Goal: Transaction & Acquisition: Purchase product/service

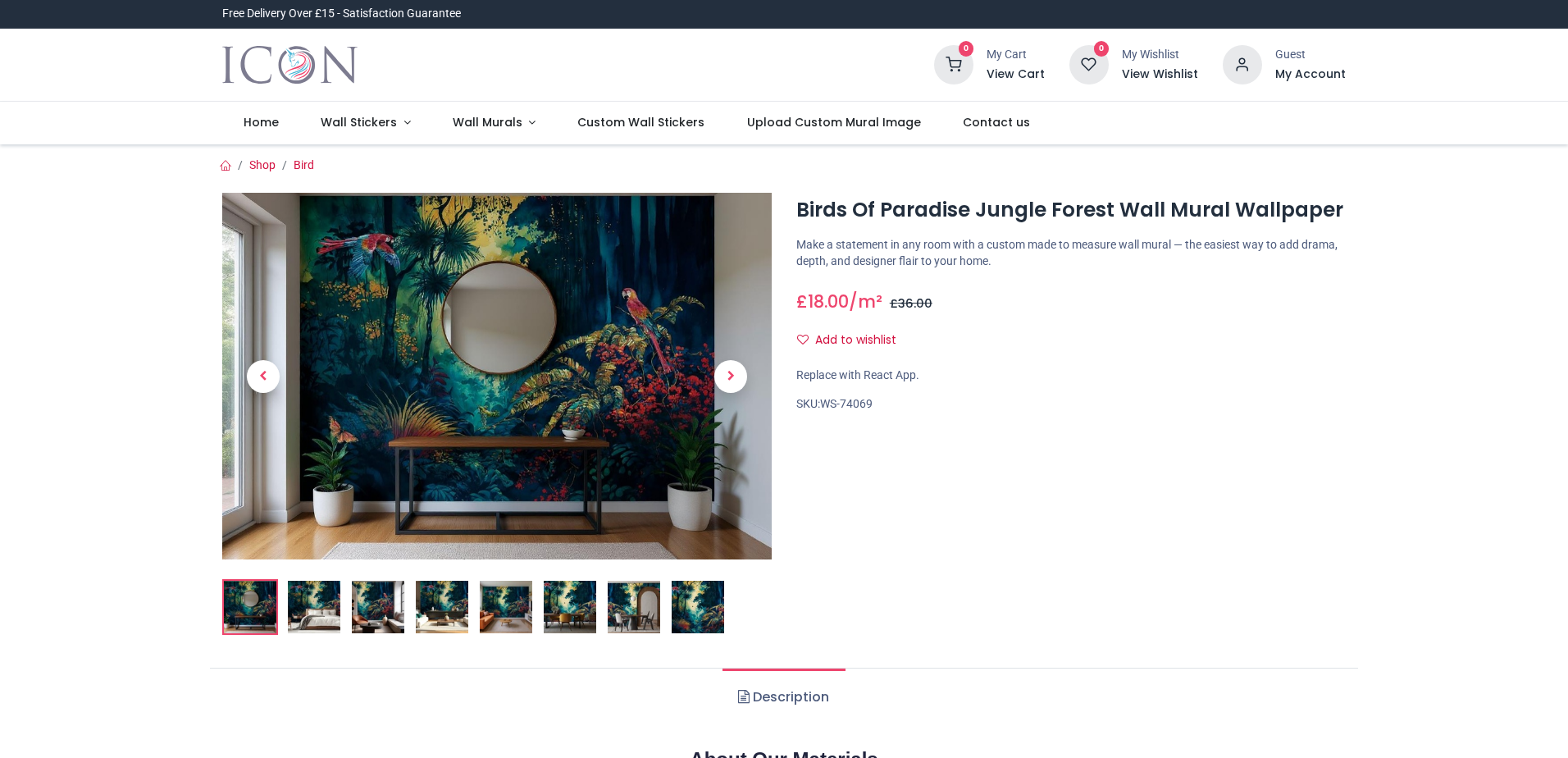
click at [321, 619] on img at bounding box center [314, 607] width 52 height 52
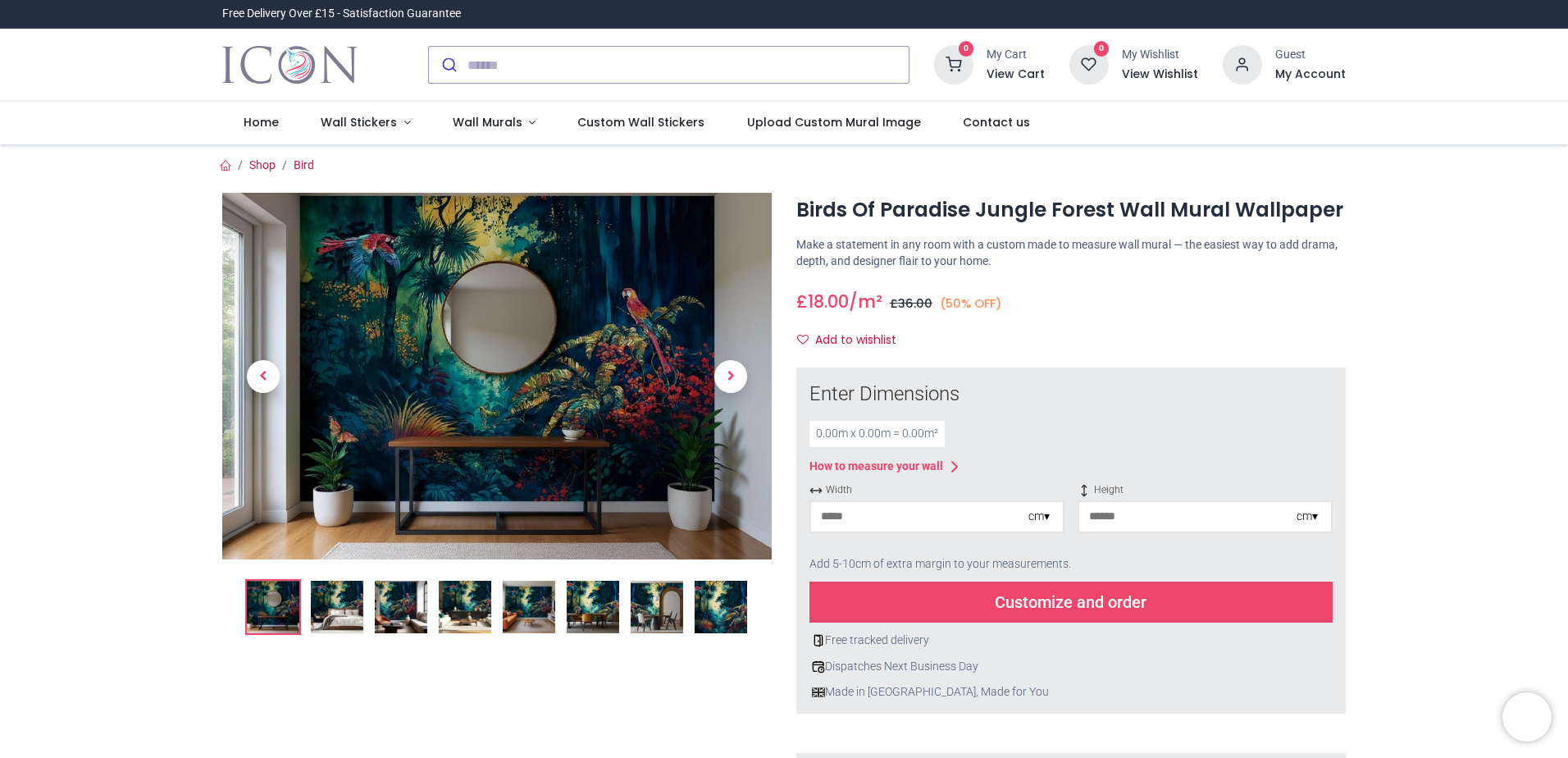
click at [321, 619] on img at bounding box center [337, 607] width 52 height 52
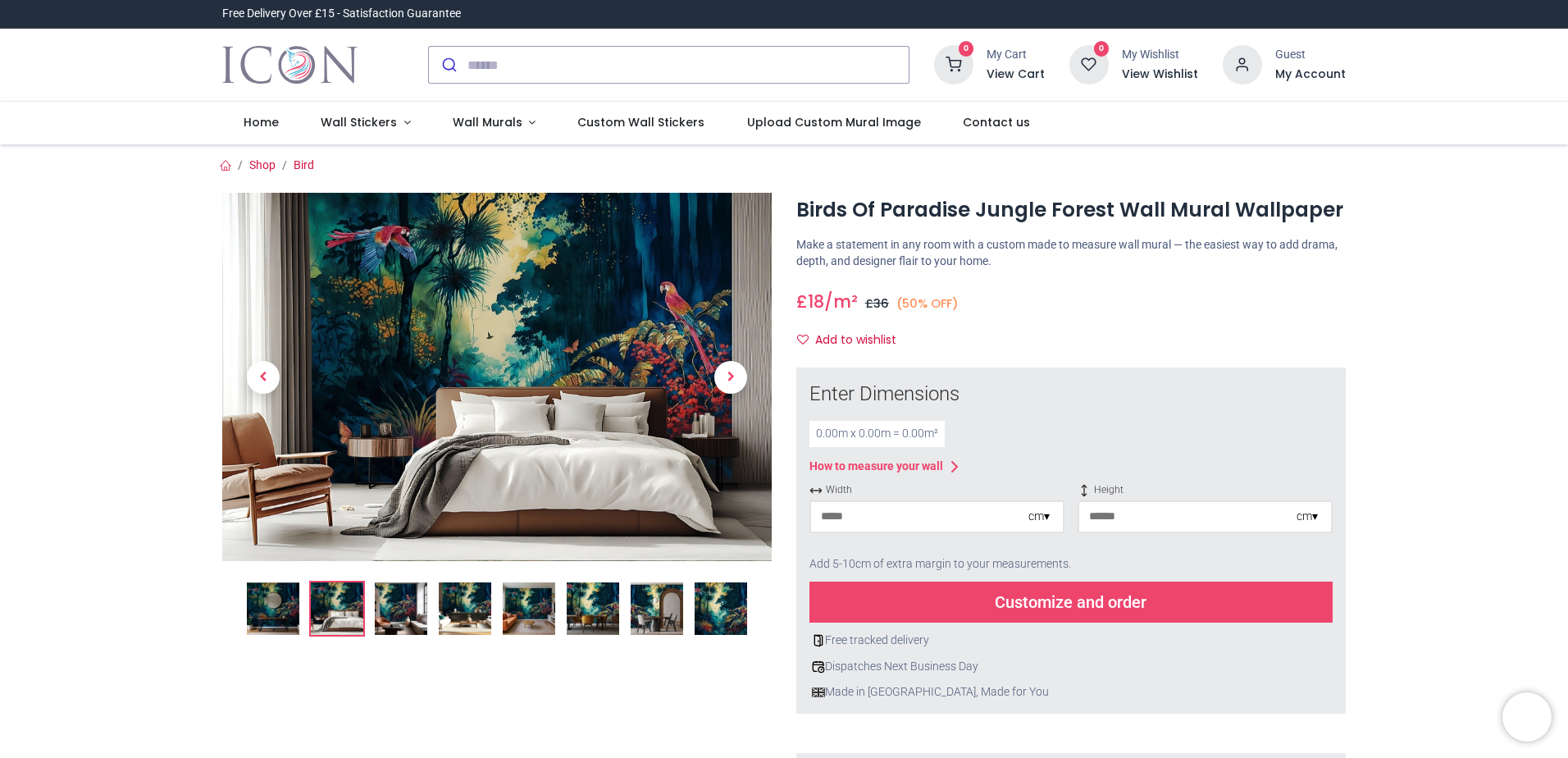
click at [728, 602] on img at bounding box center [721, 609] width 52 height 52
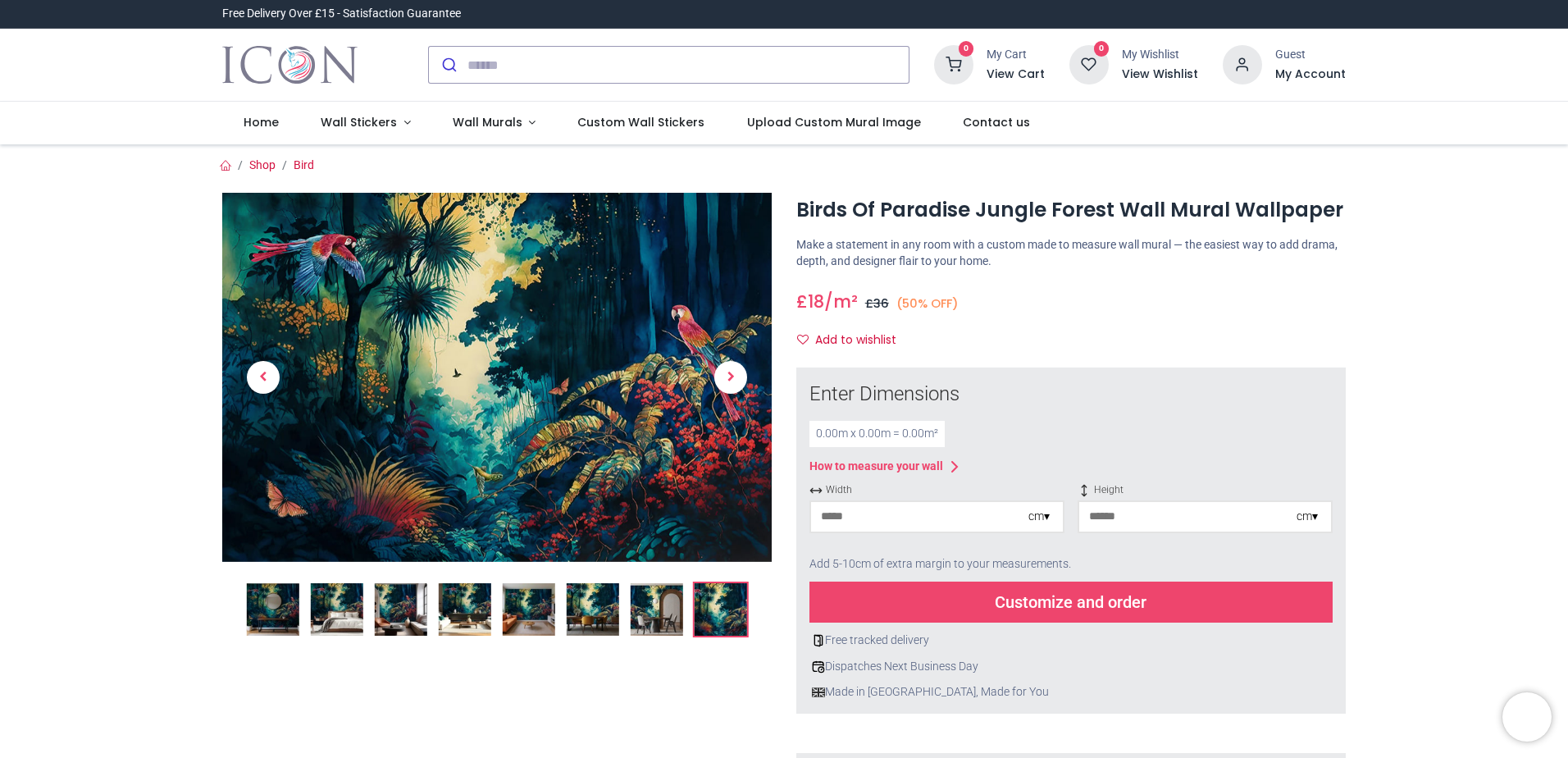
click at [661, 605] on img at bounding box center [657, 610] width 52 height 52
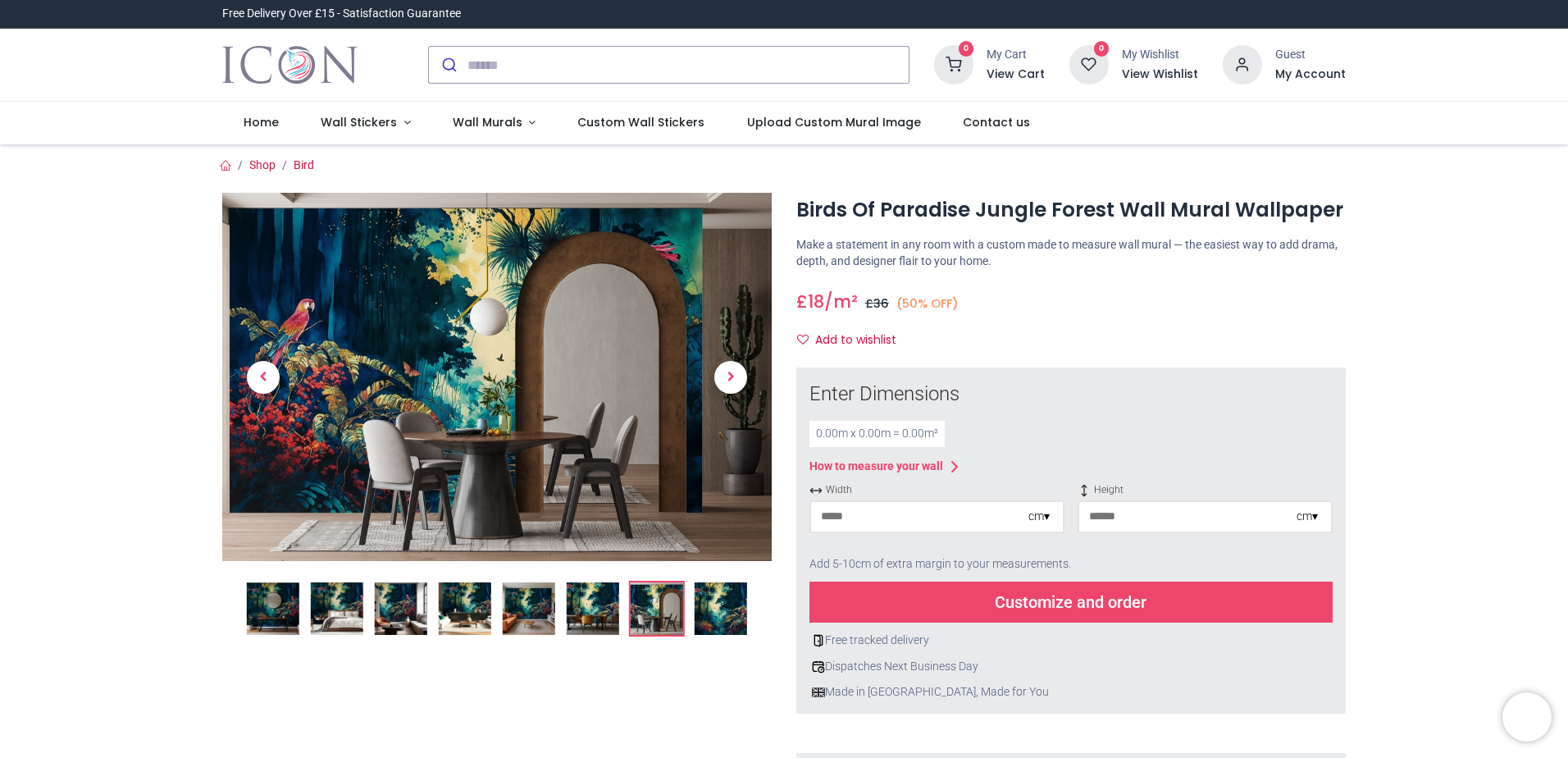
click at [586, 605] on img at bounding box center [593, 609] width 52 height 52
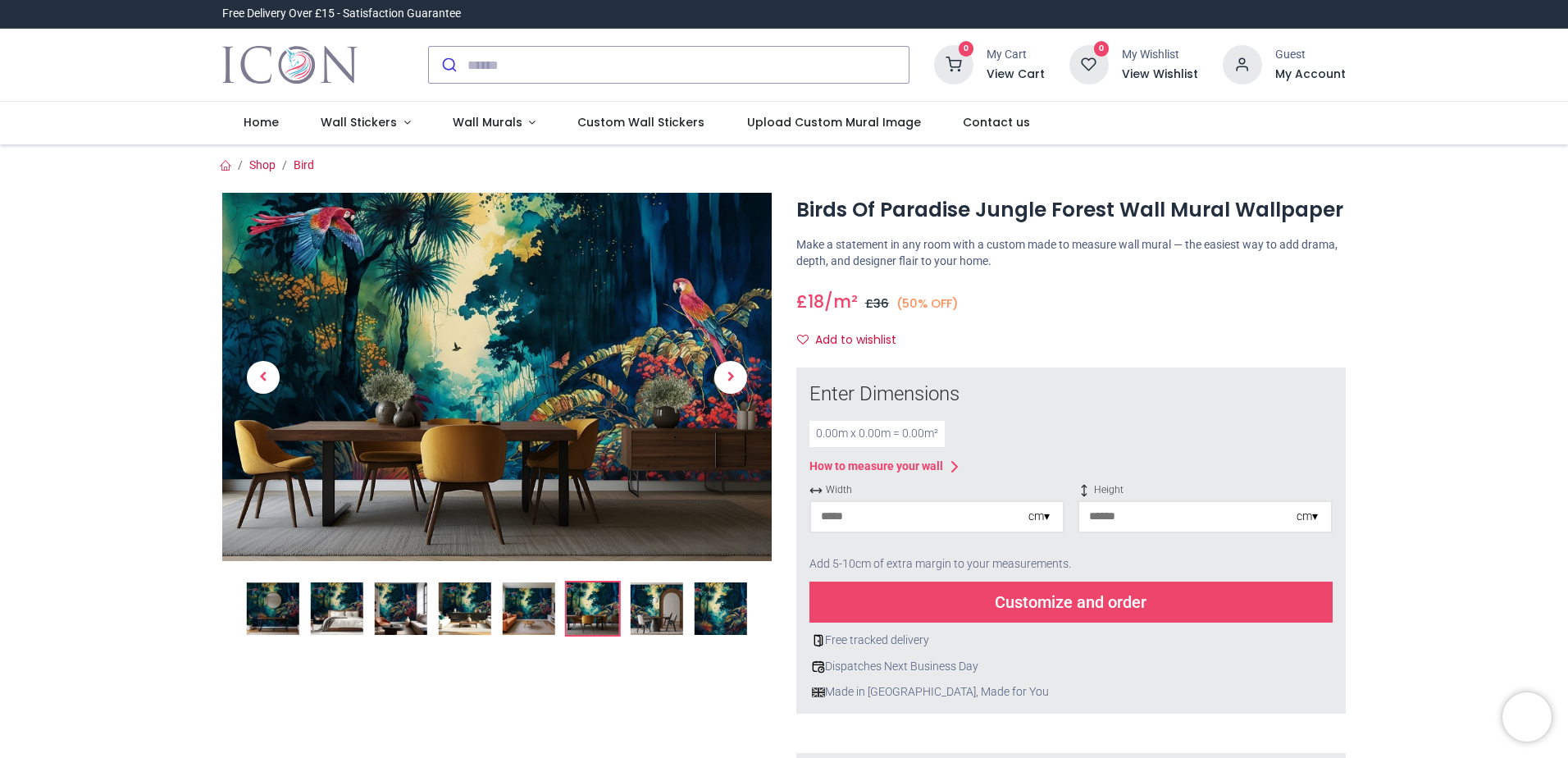
click at [525, 607] on img at bounding box center [529, 609] width 52 height 52
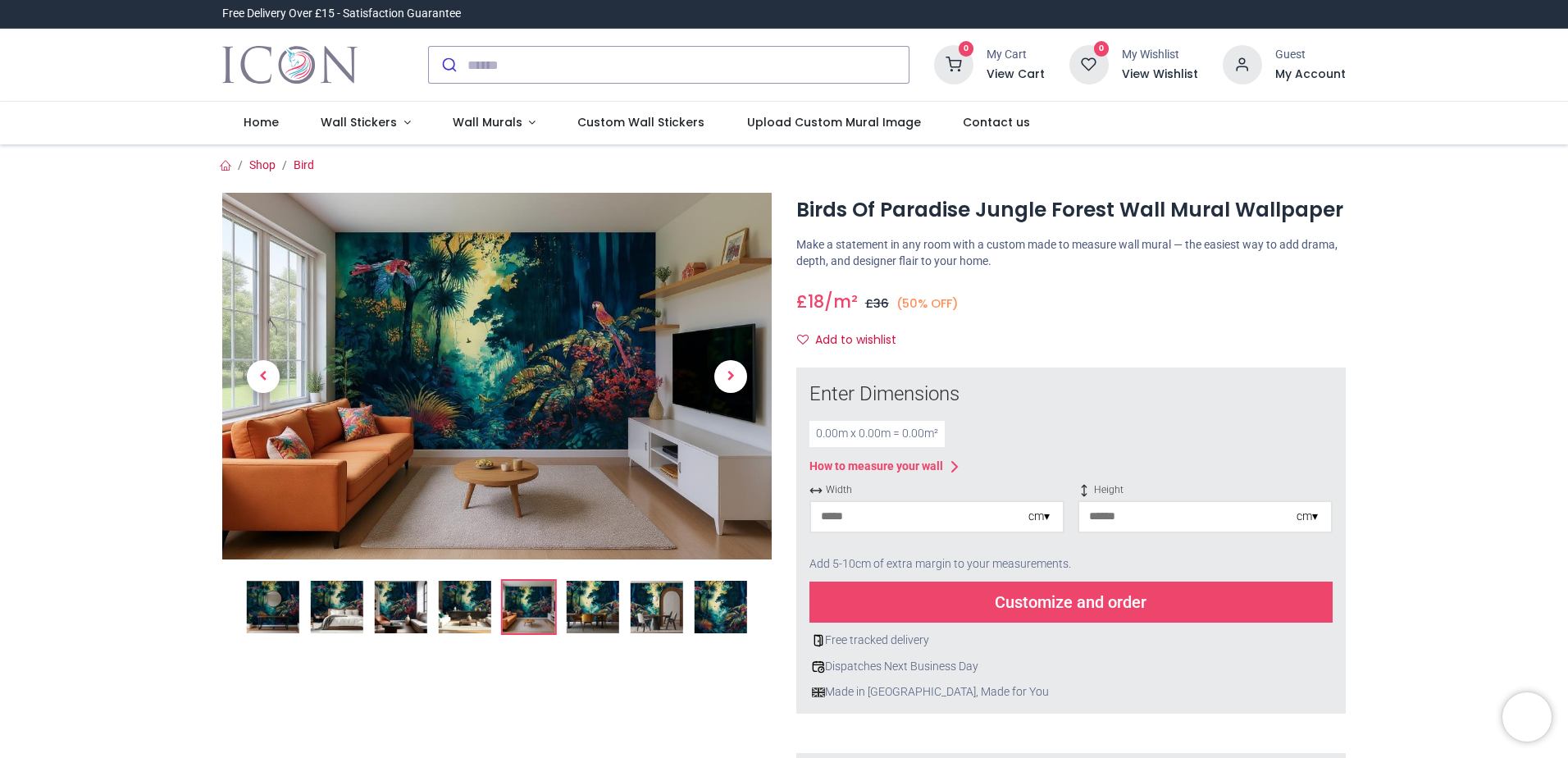
click at [463, 608] on img at bounding box center [465, 607] width 52 height 52
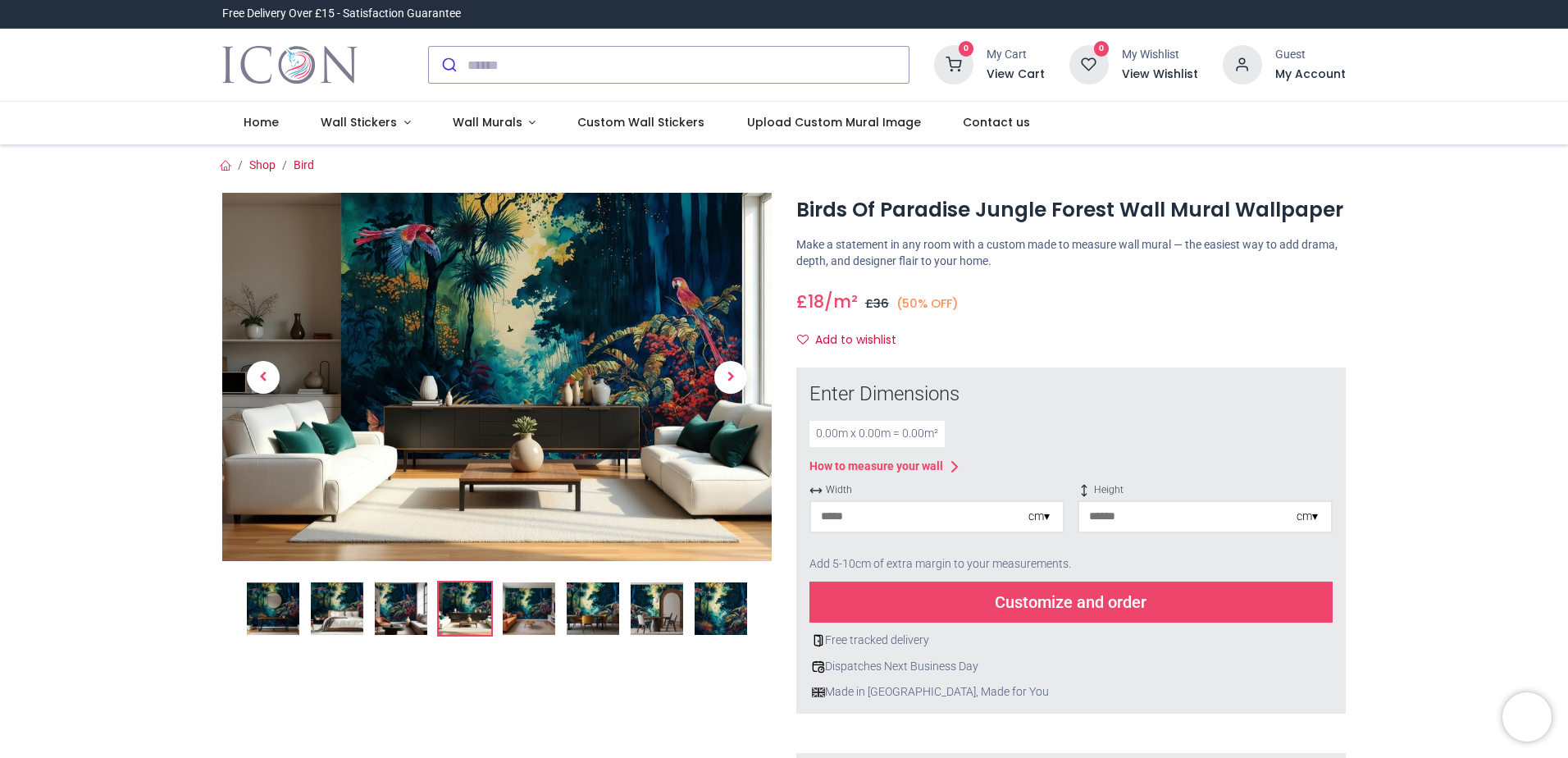
click at [387, 607] on img at bounding box center [401, 609] width 52 height 52
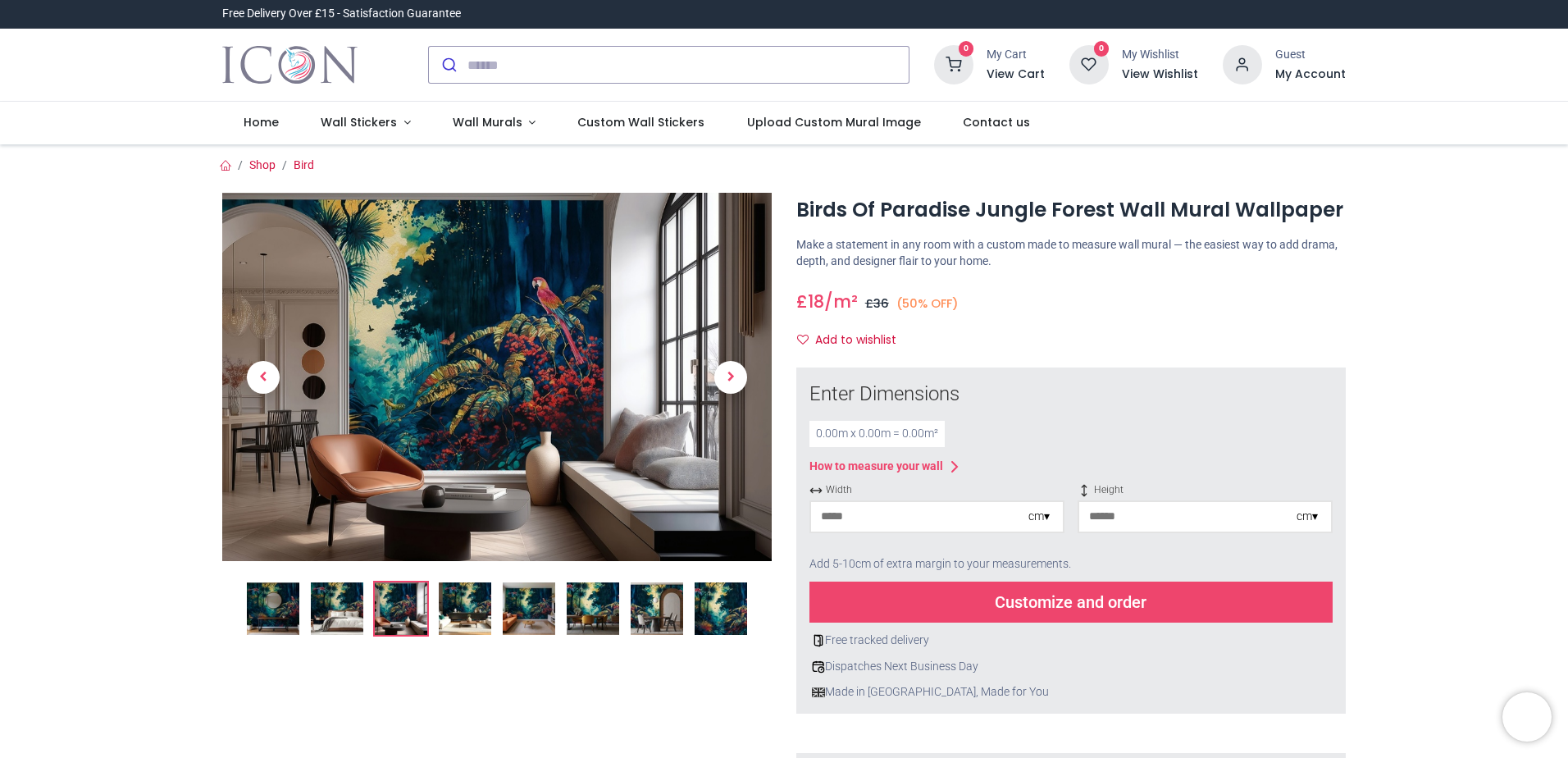
click at [341, 602] on img at bounding box center [337, 609] width 52 height 52
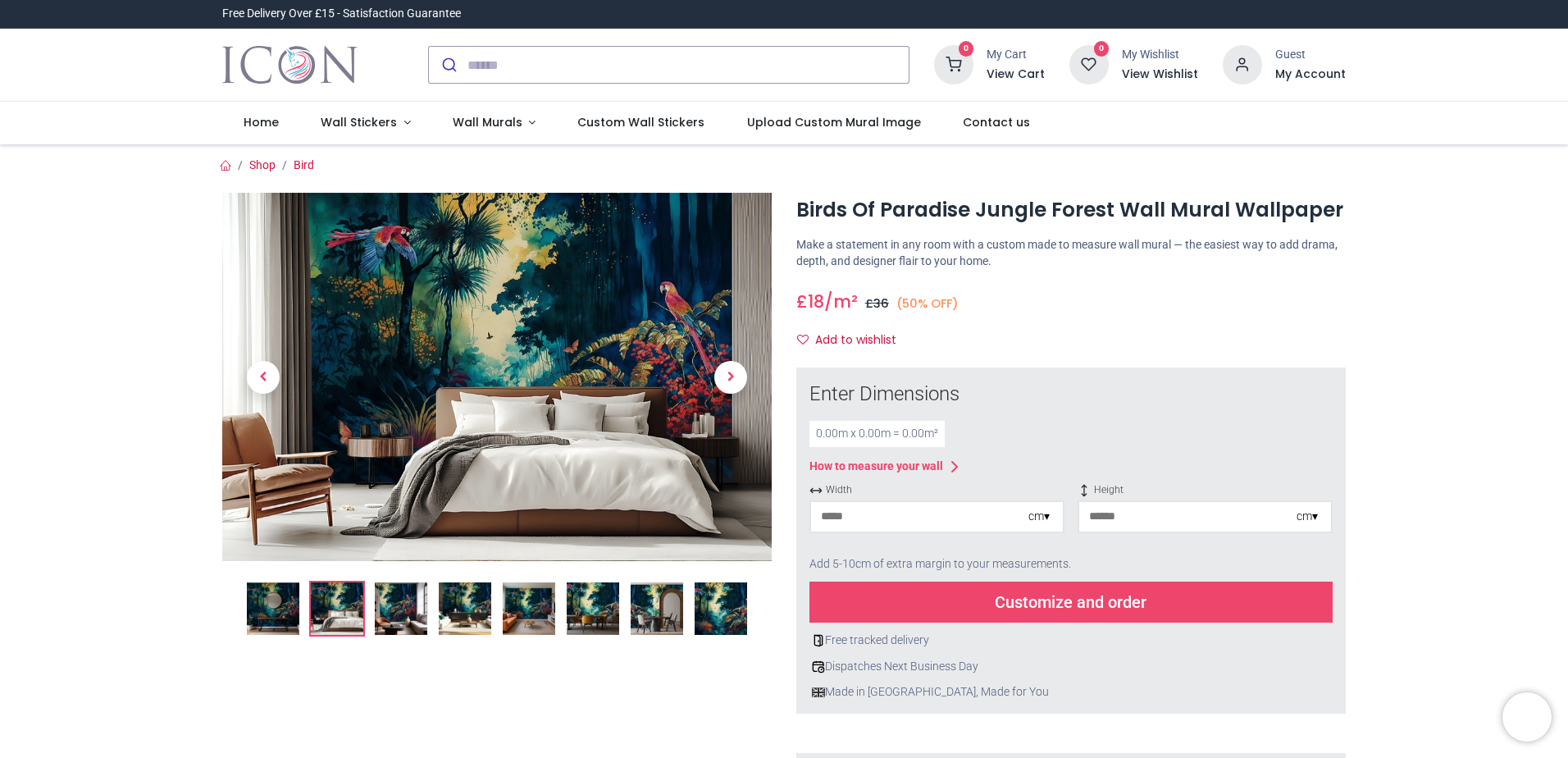
click at [301, 601] on ol at bounding box center [497, 609] width 550 height 56
click at [284, 601] on img at bounding box center [273, 609] width 52 height 52
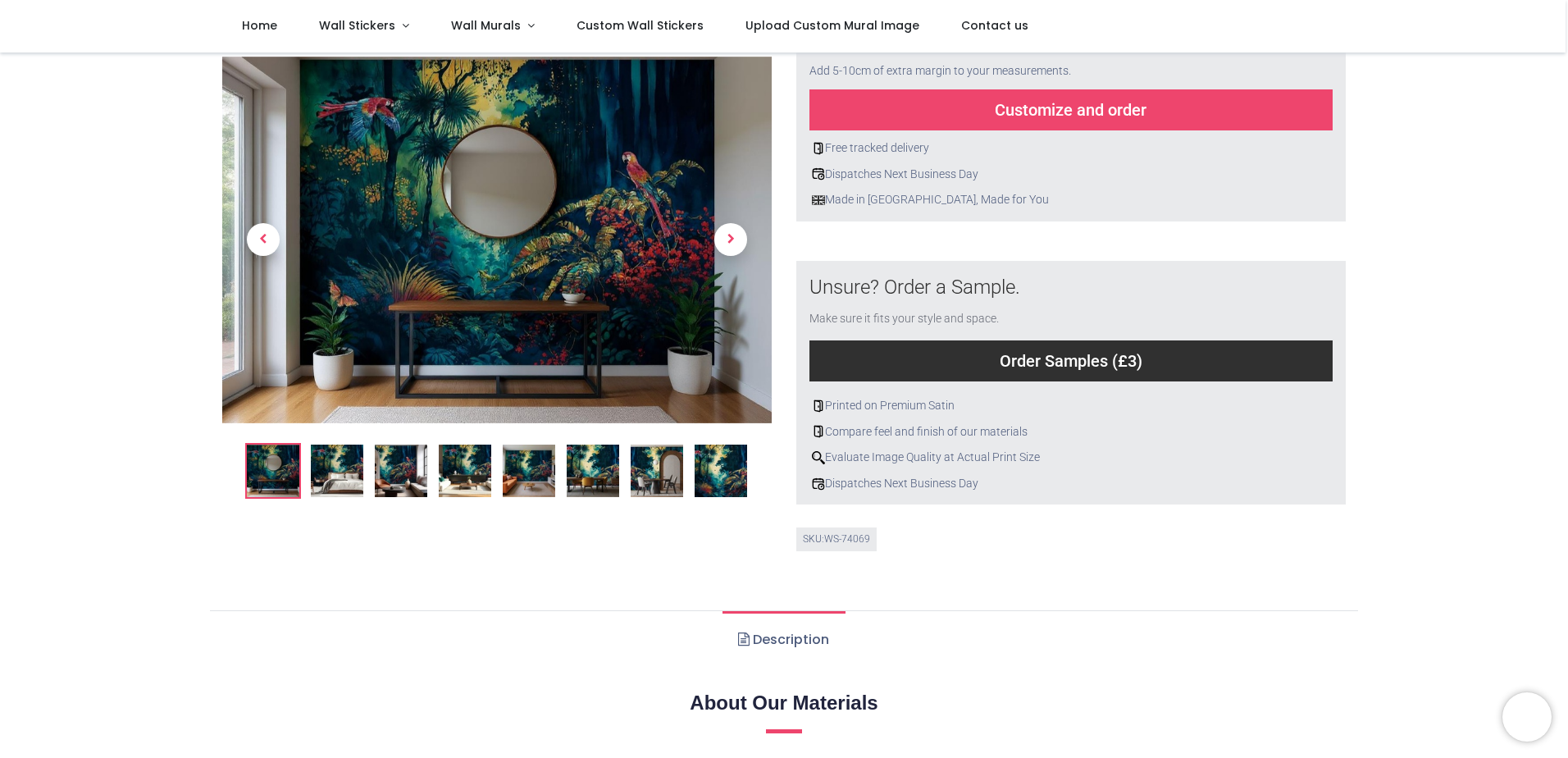
scroll to position [403, 0]
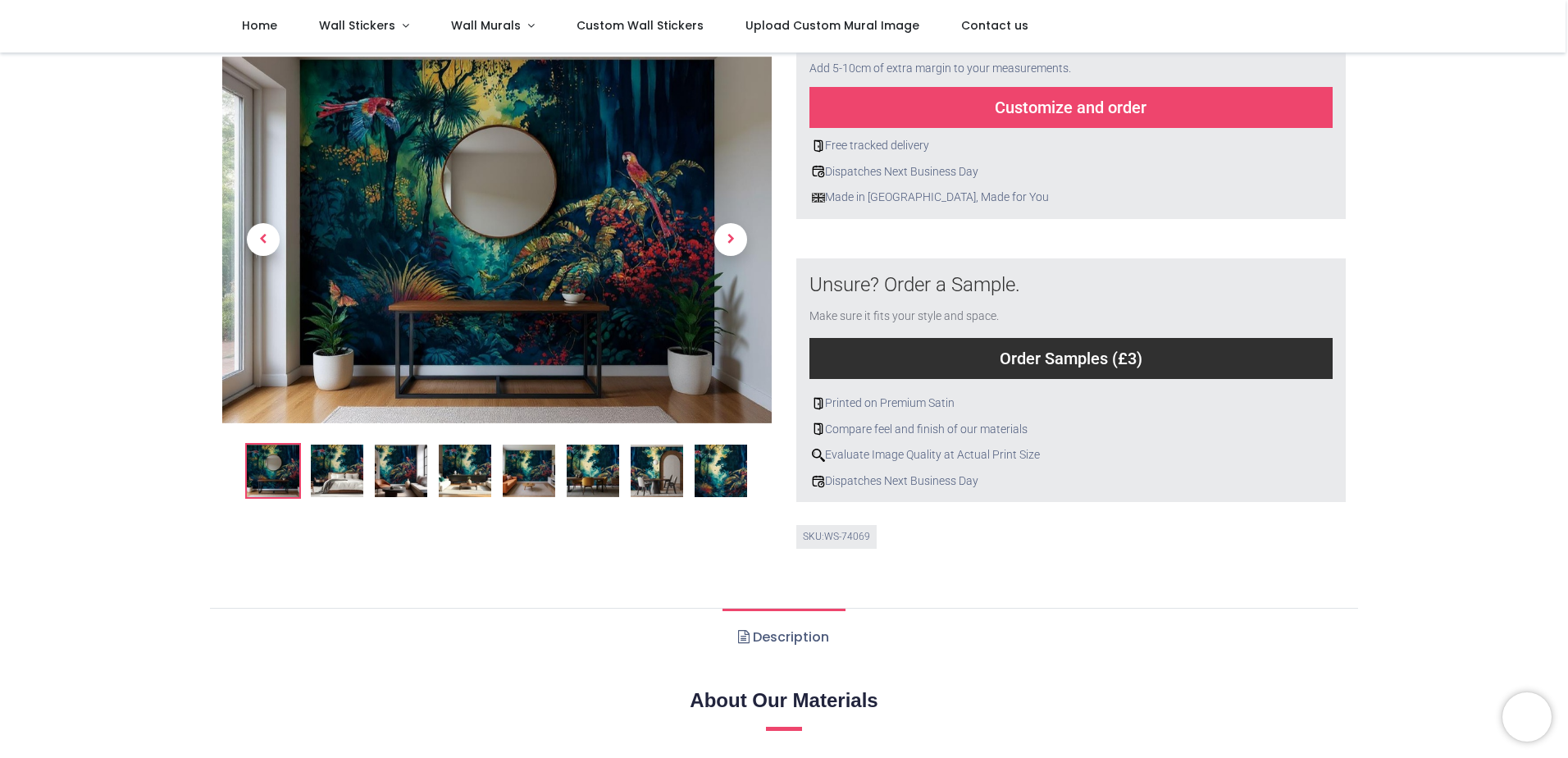
click at [329, 470] on img at bounding box center [337, 470] width 52 height 52
